Goal: Check status

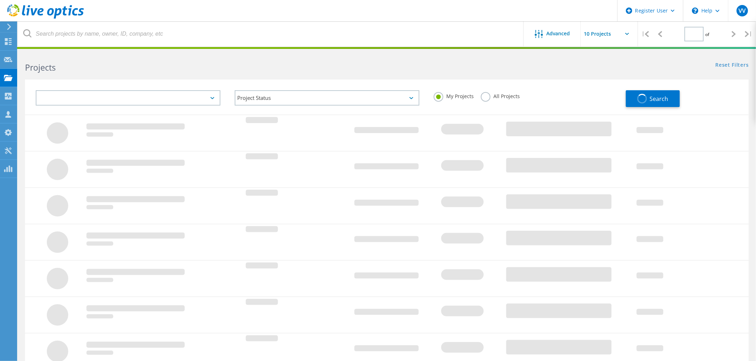
type input "1"
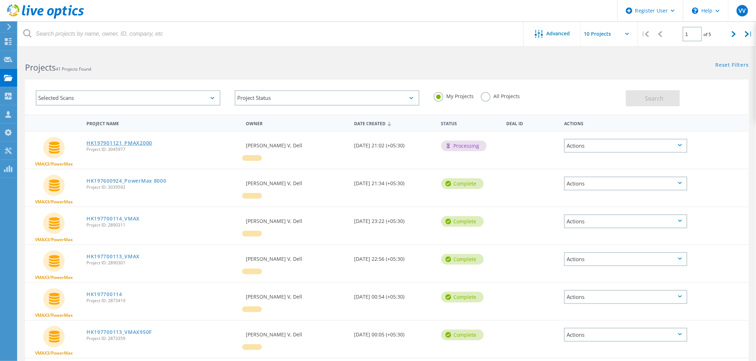
click at [134, 141] on link "HK197901121_PMAX2000" at bounding box center [119, 143] width 66 height 5
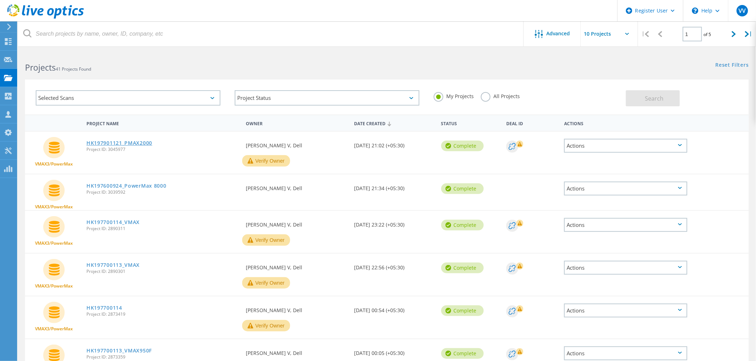
click at [113, 144] on link "HK197901121_PMAX2000" at bounding box center [119, 143] width 66 height 5
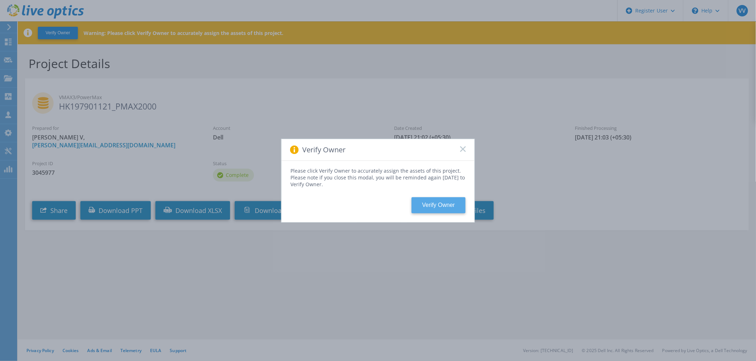
click at [448, 205] on button "Verify Owner" at bounding box center [438, 205] width 54 height 16
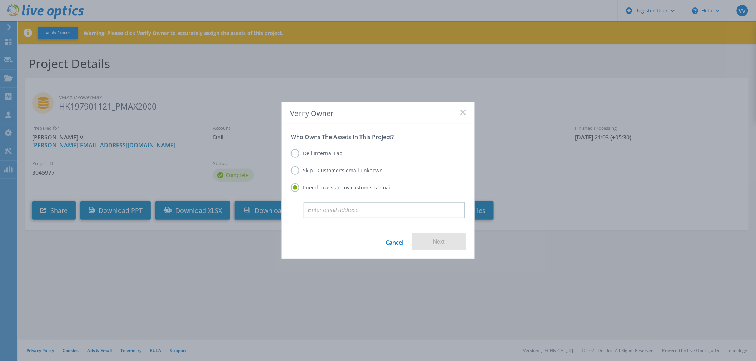
click at [334, 156] on label "Dell Internal Lab" at bounding box center [317, 153] width 52 height 9
click at [0, 0] on input "Dell Internal Lab" at bounding box center [0, 0] width 0 height 0
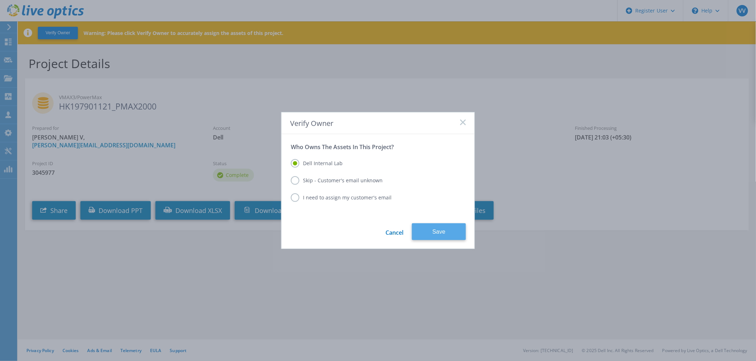
click at [434, 225] on button "Save" at bounding box center [439, 232] width 54 height 17
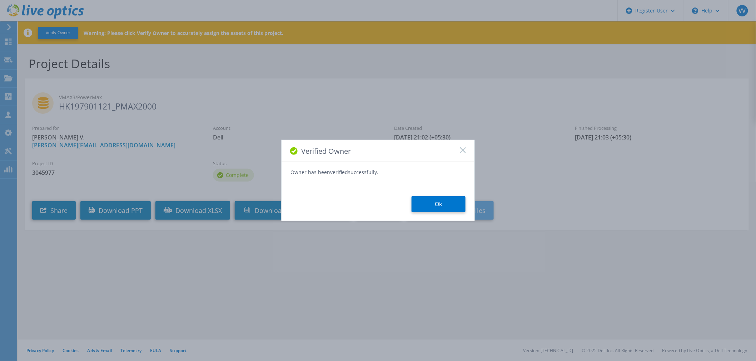
click at [420, 201] on button "Ok" at bounding box center [438, 204] width 54 height 16
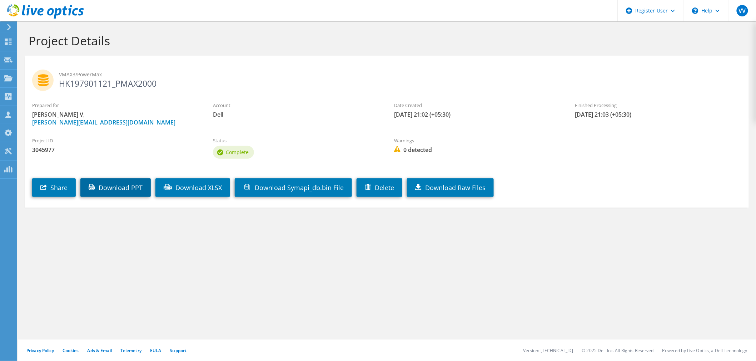
click at [104, 189] on link "Download PPT" at bounding box center [115, 188] width 70 height 19
